Goal: Task Accomplishment & Management: Manage account settings

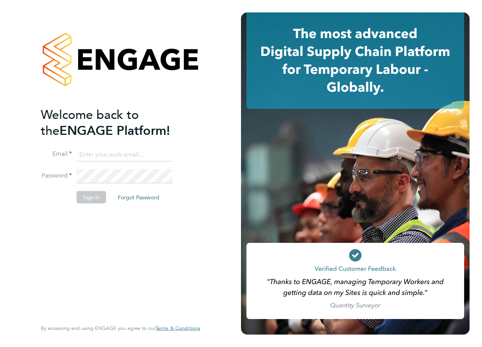
type input "sarah@velocityrecruitment.co.uk"
click at [94, 200] on button "Sign In" at bounding box center [92, 197] width 30 height 12
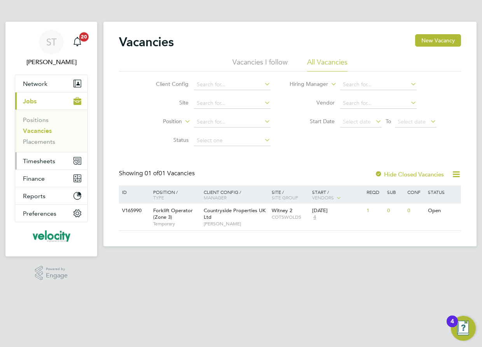
click at [42, 160] on span "Timesheets" at bounding box center [39, 160] width 32 height 7
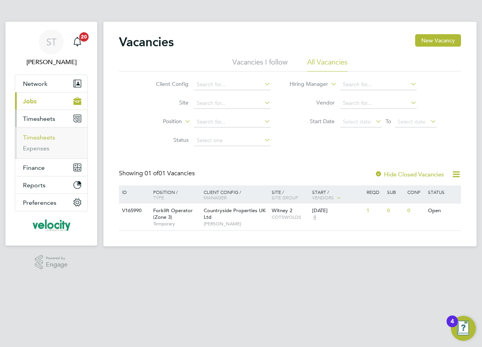
click at [45, 134] on link "Timesheets" at bounding box center [39, 137] width 32 height 7
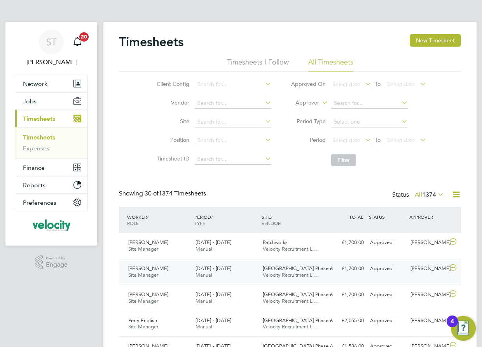
click at [265, 266] on span "[GEOGRAPHIC_DATA] Phase 6" at bounding box center [298, 268] width 70 height 7
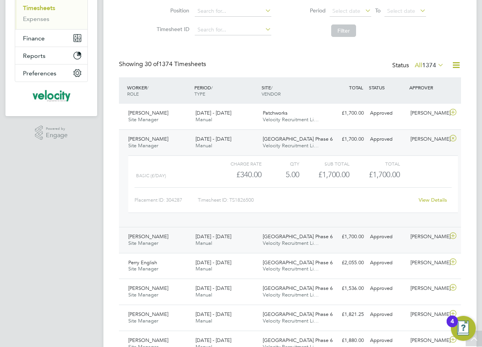
click at [253, 246] on div "[DATE] - [DATE] Manual" at bounding box center [225, 240] width 67 height 19
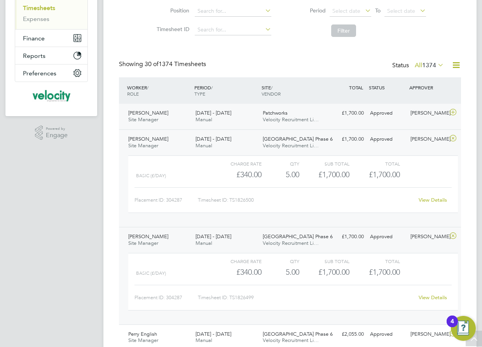
click at [173, 114] on div "[PERSON_NAME] Site Manager [DATE] - [DATE]" at bounding box center [158, 116] width 67 height 19
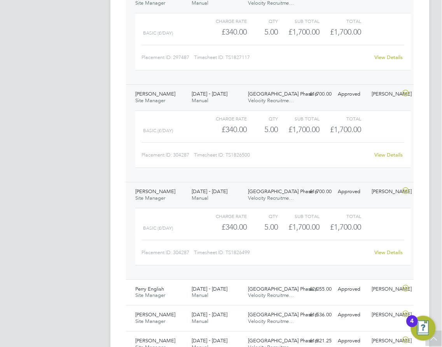
scroll to position [389, 0]
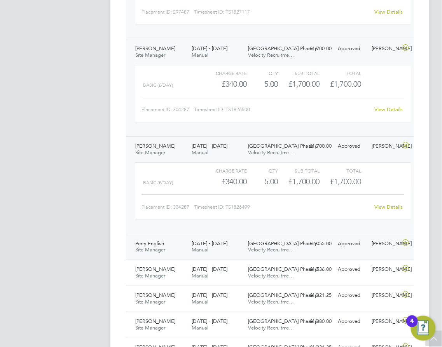
click at [224, 249] on div "[DATE] - [DATE] Manual" at bounding box center [217, 247] width 56 height 19
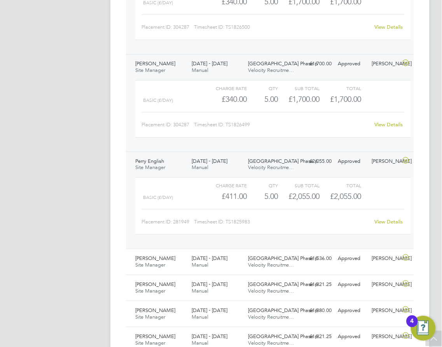
scroll to position [475, 0]
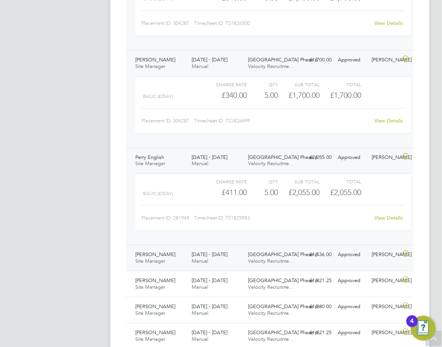
click at [243, 259] on div "[DATE] - [DATE] Manual" at bounding box center [217, 257] width 56 height 19
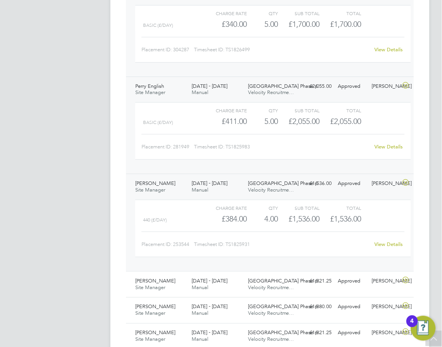
scroll to position [561, 0]
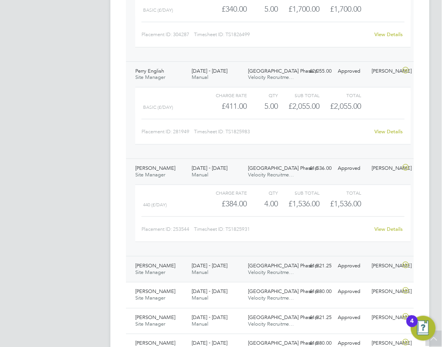
click at [238, 271] on div "[DATE] - [DATE] Manual" at bounding box center [217, 269] width 56 height 19
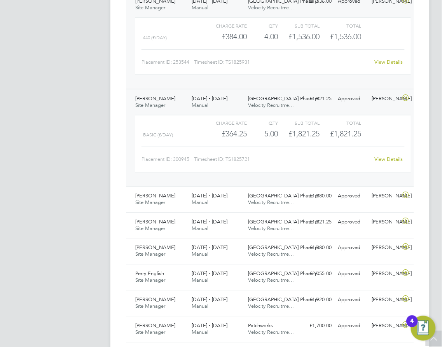
scroll to position [734, 0]
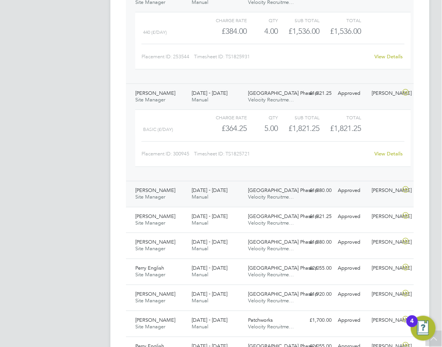
click at [225, 195] on div "[DATE] - [DATE] Manual" at bounding box center [217, 194] width 56 height 19
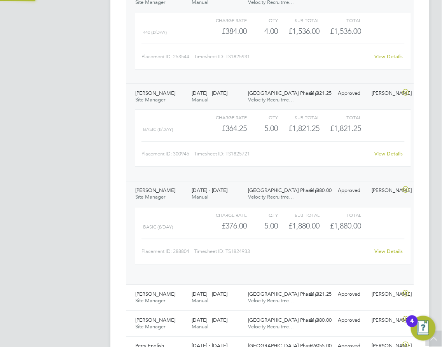
scroll to position [13, 63]
